Goal: Navigation & Orientation: Understand site structure

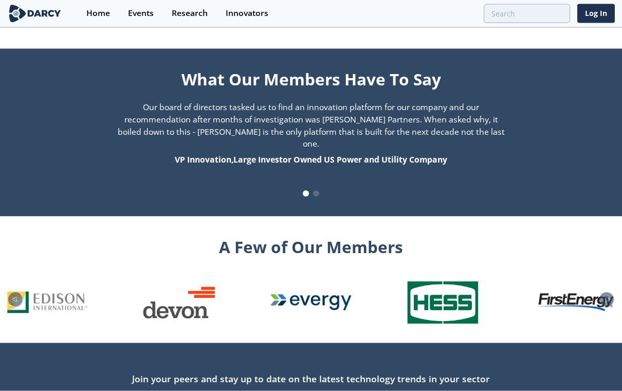
scroll to position [1009, 0]
click at [608, 297] on icon "Next slide" at bounding box center [607, 300] width 12 height 6
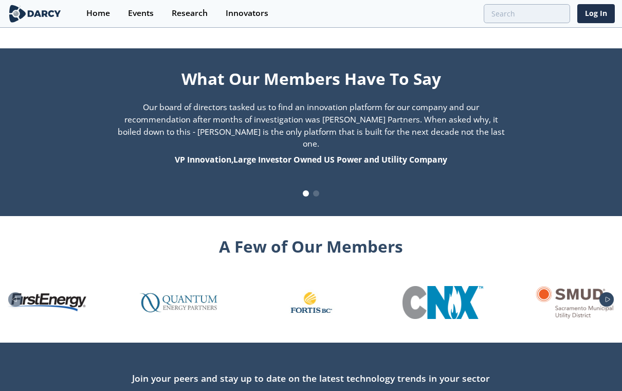
click at [611, 292] on div "Next slide" at bounding box center [606, 299] width 14 height 14
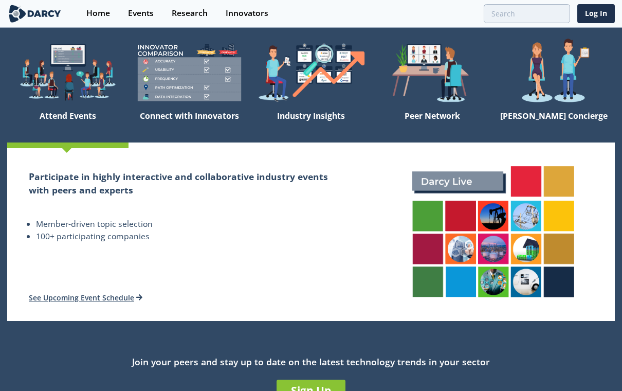
scroll to position [0, 0]
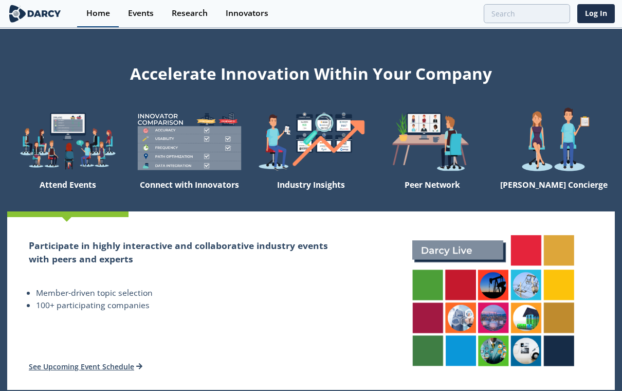
click at [100, 14] on div "Home" at bounding box center [98, 13] width 24 height 8
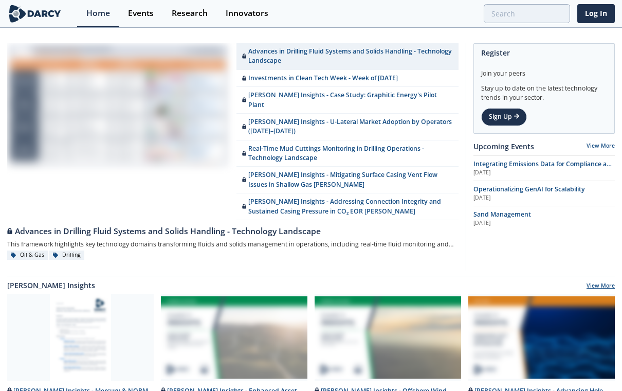
click at [611, 282] on link "View More" at bounding box center [600, 286] width 28 height 9
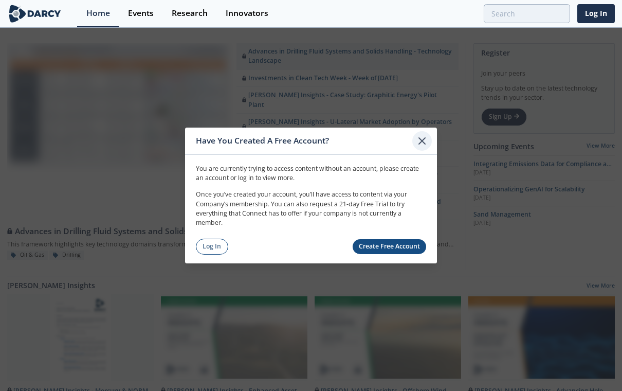
click at [425, 141] on icon at bounding box center [422, 141] width 12 height 12
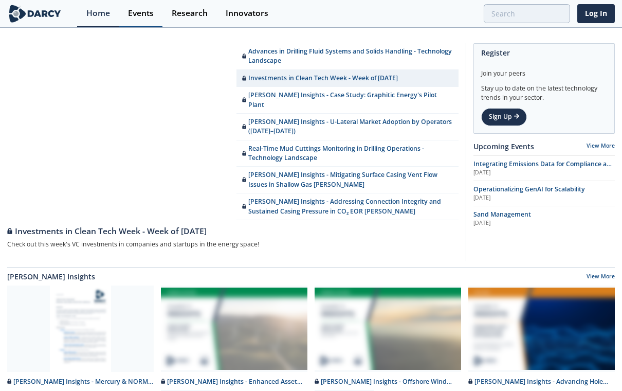
click at [144, 17] on div "Events" at bounding box center [141, 13] width 26 height 8
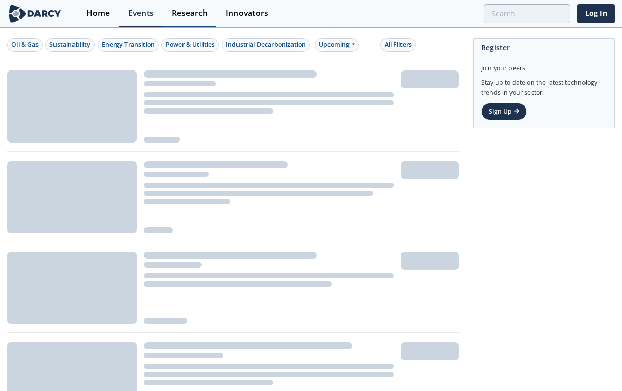
click at [189, 19] on link "Research" at bounding box center [189, 13] width 54 height 27
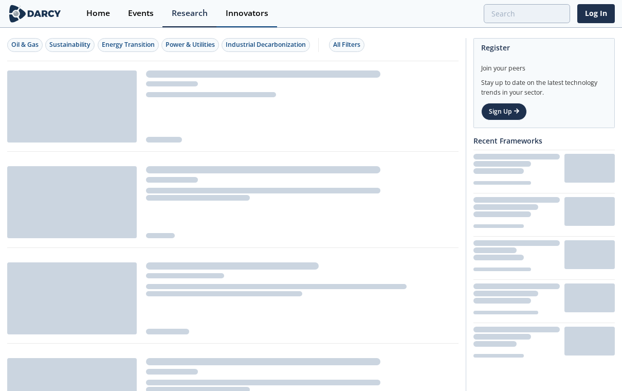
click at [250, 16] on div "Innovators" at bounding box center [247, 13] width 43 height 8
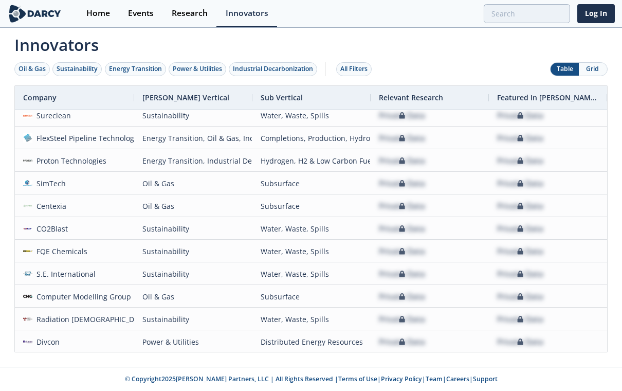
click at [30, 15] on img at bounding box center [35, 14] width 56 height 18
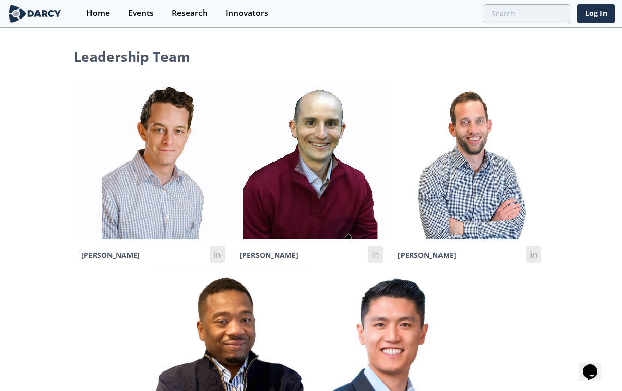
click at [591, 314] on div "Leadership Team Sam Long in Phil Kantor in Lennart Huijbers in Salla Diop" at bounding box center [311, 253] width 622 height 412
